Goal: Communication & Community: Answer question/provide support

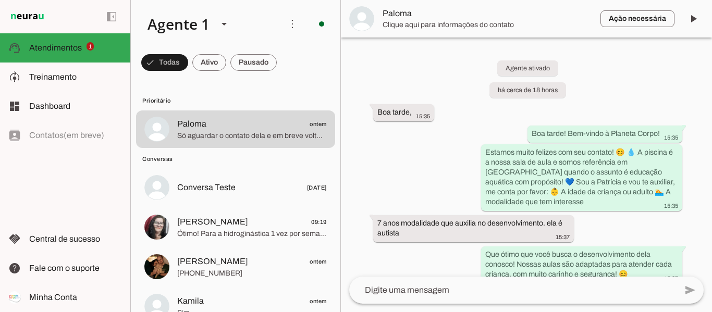
scroll to position [1135, 0]
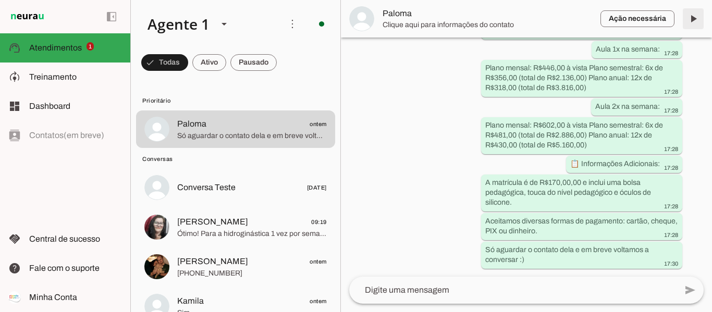
click at [683, 16] on span at bounding box center [693, 18] width 25 height 25
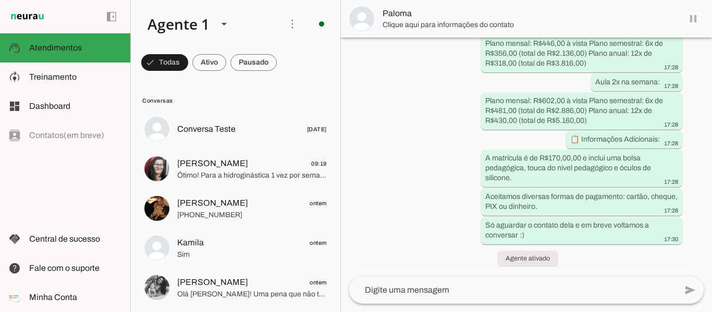
scroll to position [1133, 0]
click at [693, 21] on span at bounding box center [693, 18] width 25 height 25
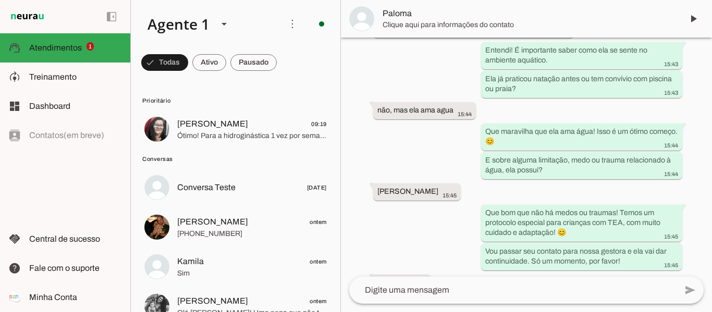
scroll to position [532, 0]
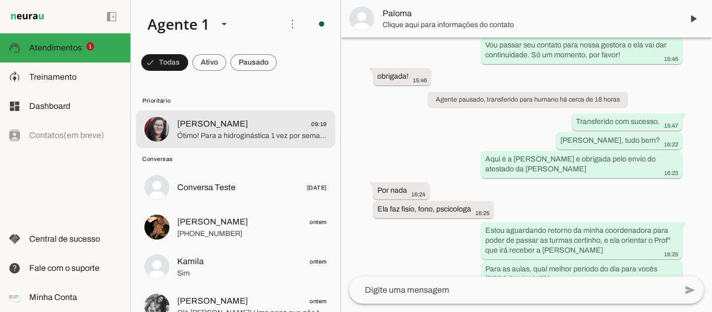
drag, startPoint x: 191, startPoint y: 132, endPoint x: 264, endPoint y: 131, distance: 73.0
click at [191, 132] on span "Ótimo! Para a hidroginástica 1 vez por semana, temos as seguintes opções: O pla…" at bounding box center [252, 136] width 150 height 10
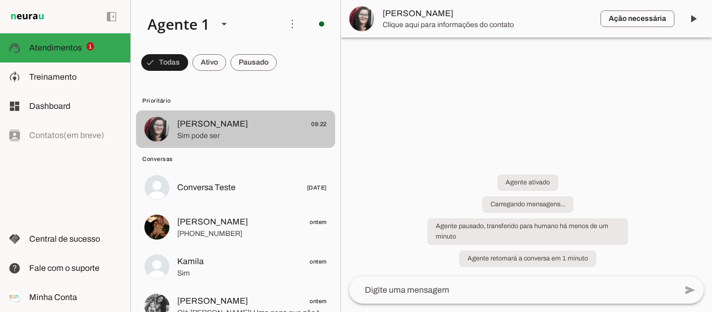
scroll to position [389, 0]
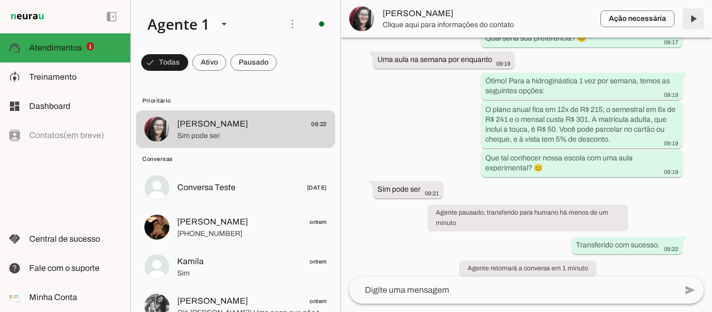
click at [690, 14] on span at bounding box center [693, 18] width 25 height 25
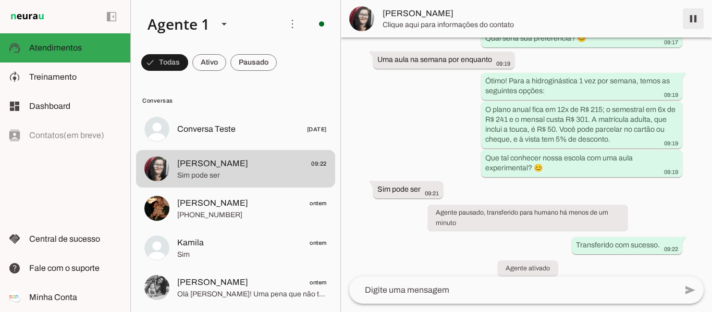
click at [694, 18] on span at bounding box center [693, 18] width 25 height 25
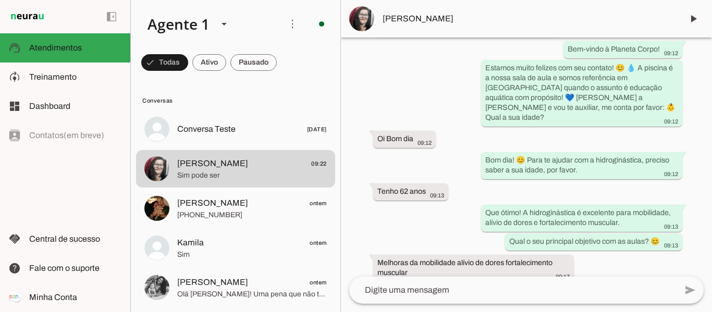
scroll to position [68, 0]
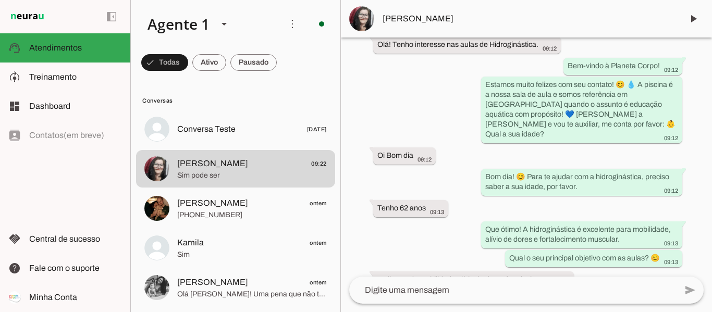
click at [414, 291] on textarea at bounding box center [513, 290] width 328 height 13
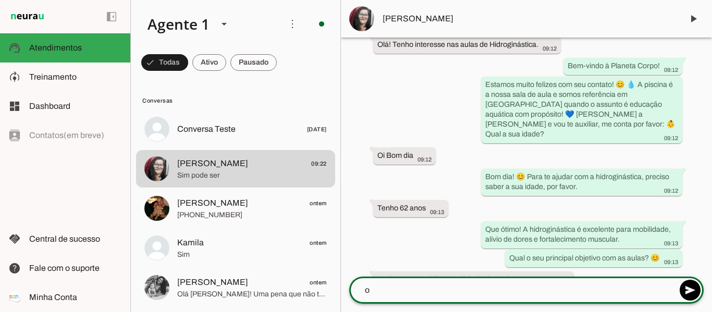
scroll to position [57, 0]
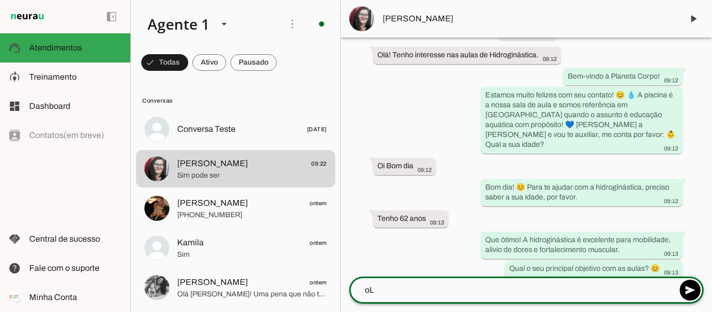
type textarea "o"
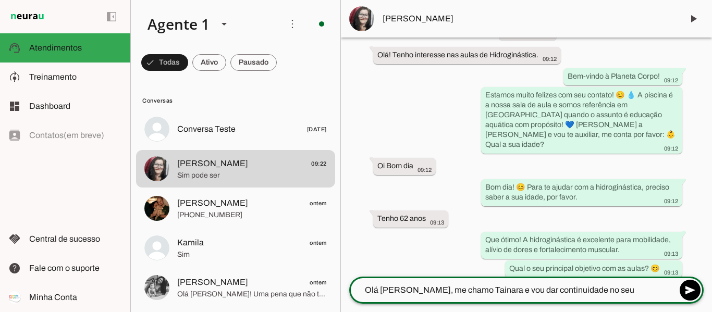
type textarea "Olá [PERSON_NAME], me chamo Tainara e vou dar continuidade no seu atendimento"
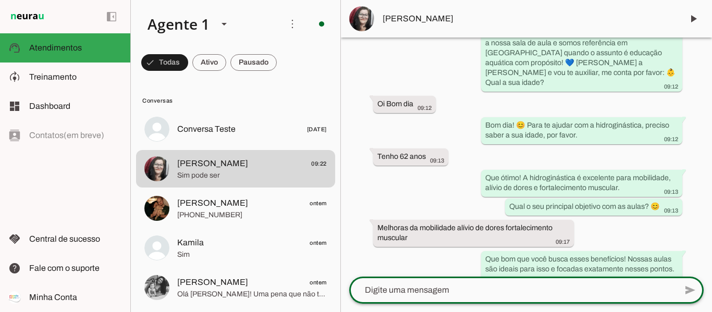
scroll to position [88, 0]
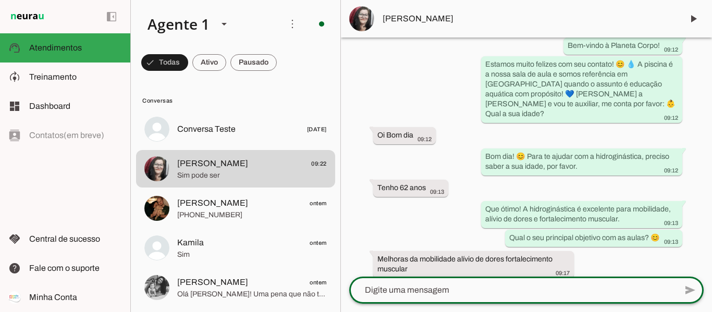
type textarea "T"
type textarea "P"
type textarea "t"
type textarea "T"
type md-outlined-text-field "T"
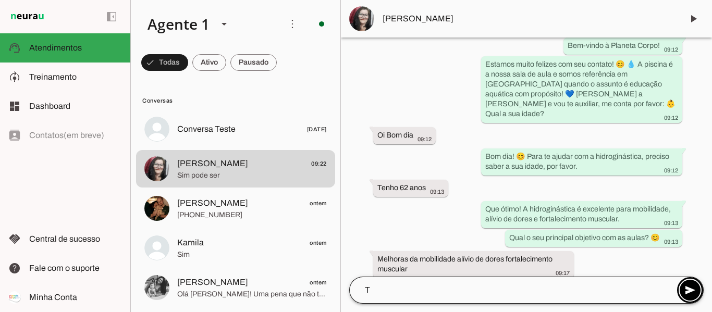
click at [402, 298] on div "T" at bounding box center [513, 290] width 328 height 27
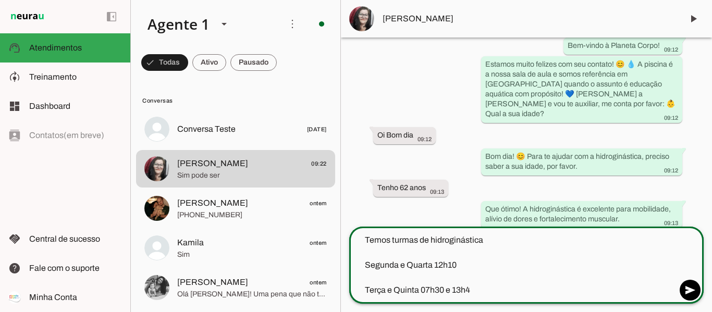
type textarea "Temos turmas de hidroginástica Segunda e Quarta 12h10 Terça e Quinta 07h30 e 13…"
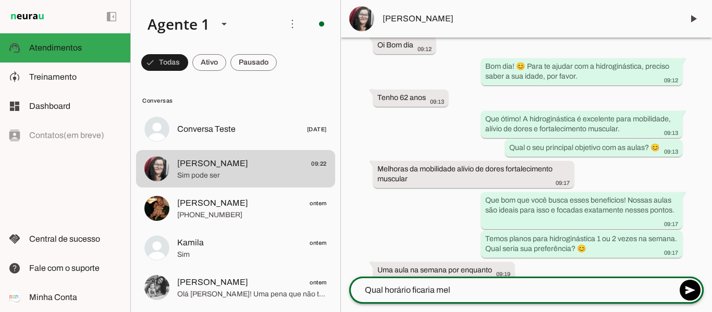
scroll to position [144, 0]
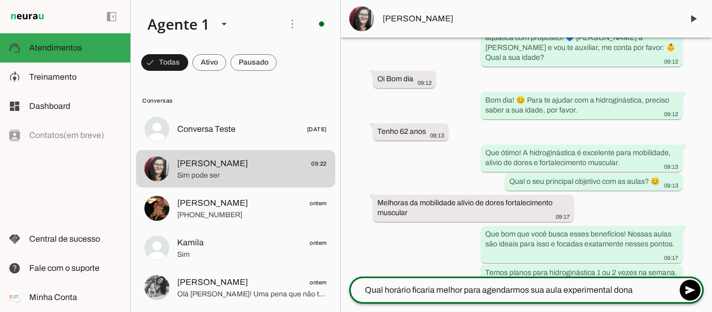
type textarea "Qual horário ficaria melhor para agendarmos sua aula experimental dona [PERSON_…"
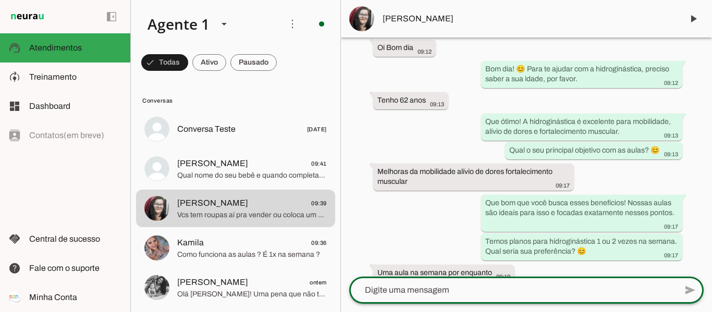
scroll to position [405, 0]
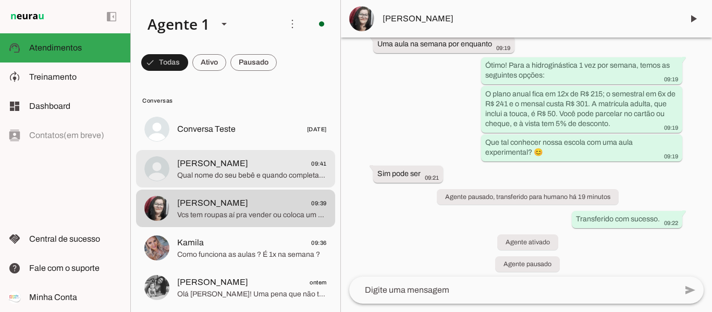
click at [240, 172] on span "Qual nome do seu bebê e quando completa 4 meses?" at bounding box center [252, 176] width 150 height 10
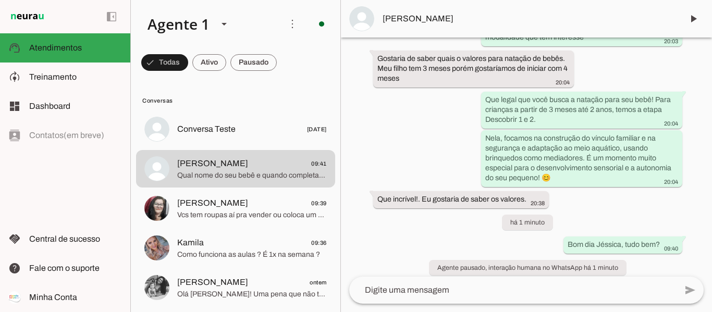
scroll to position [236, 0]
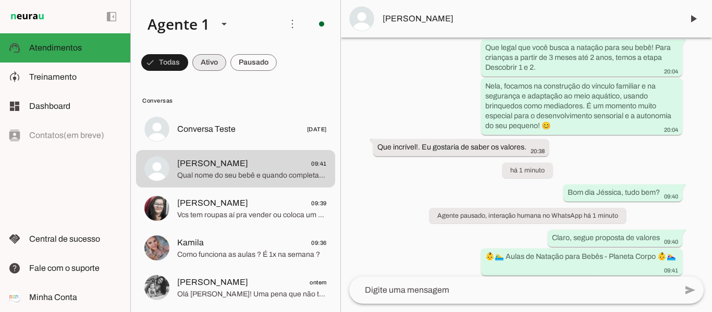
click at [214, 69] on span at bounding box center [209, 62] width 34 height 25
